Goal: Navigation & Orientation: Understand site structure

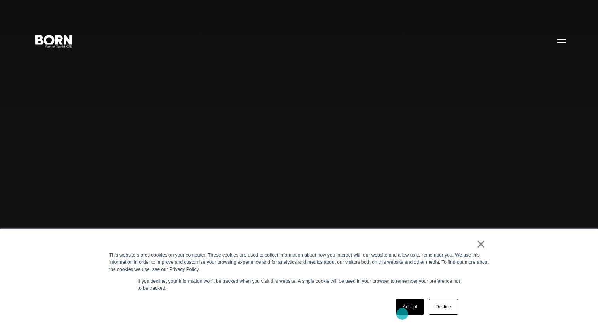
click at [402, 313] on link "Accept" at bounding box center [410, 307] width 28 height 16
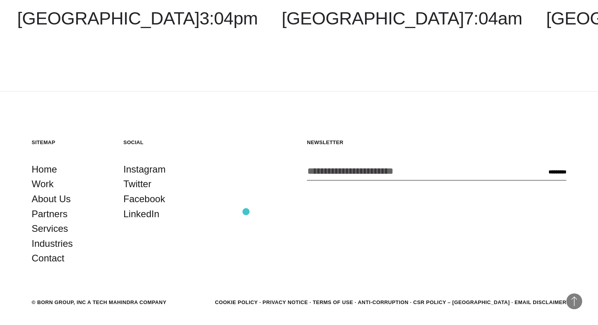
scroll to position [2295, 0]
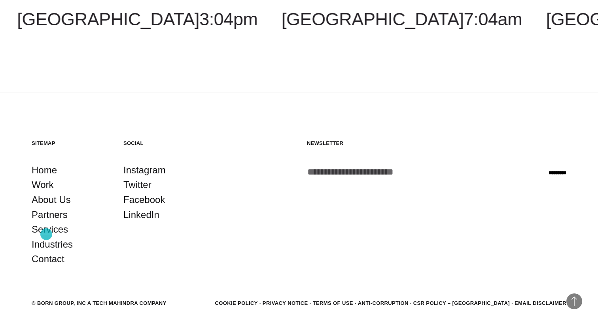
click at [46, 234] on link "Services" at bounding box center [50, 229] width 36 height 15
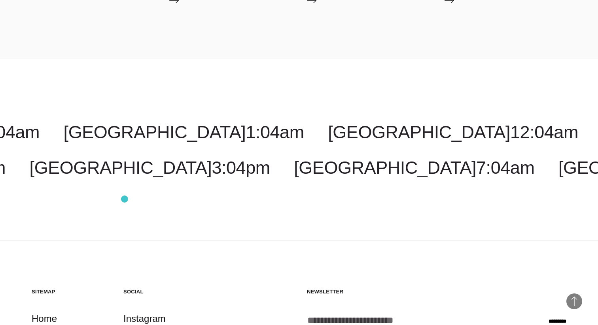
scroll to position [1656, 0]
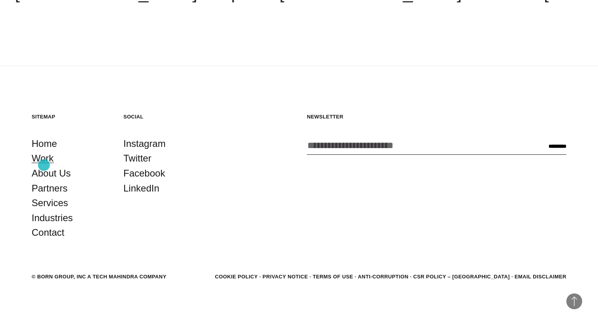
click at [44, 165] on link "Work" at bounding box center [43, 158] width 22 height 15
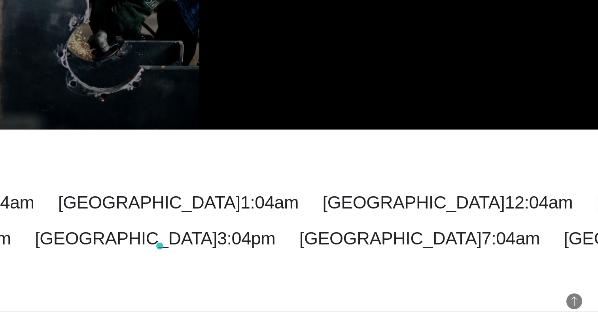
scroll to position [2477, 0]
